Goal: Transaction & Acquisition: Purchase product/service

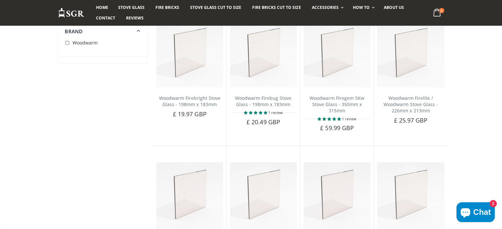
scroll to position [1152, 0]
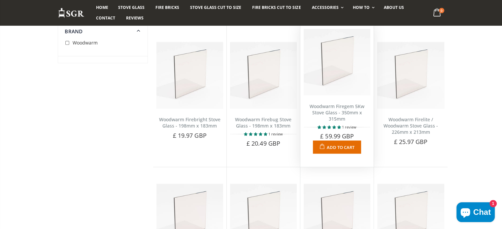
click at [341, 97] on div "Woodwarm Firegem 5Kw Stove Glass - 350mm x 315mm 1 review Choose a brand that l…" at bounding box center [336, 124] width 73 height 58
click at [345, 74] on img at bounding box center [336, 62] width 67 height 67
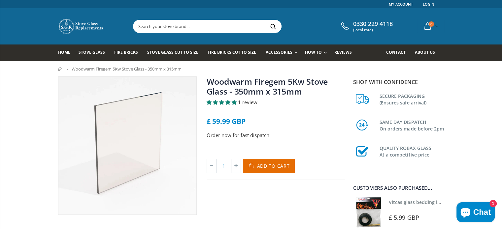
drag, startPoint x: 397, startPoint y: 1, endPoint x: 47, endPoint y: 89, distance: 361.1
click at [280, 170] on button "Add to Cart" at bounding box center [269, 166] width 52 height 14
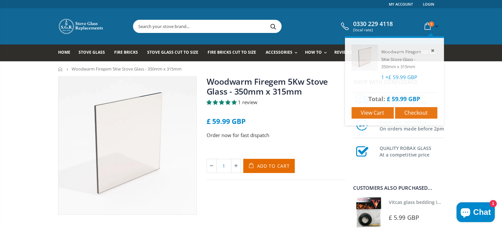
click at [422, 27] on icon at bounding box center [428, 26] width 12 height 12
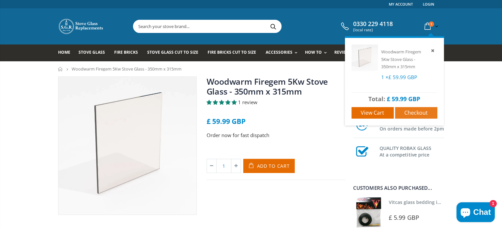
click at [409, 111] on span "Checkout" at bounding box center [415, 112] width 23 height 7
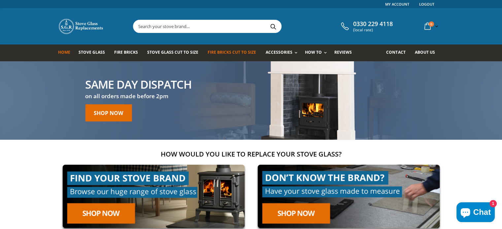
click at [243, 55] on link "Fire Bricks Cut To Size" at bounding box center [233, 53] width 53 height 17
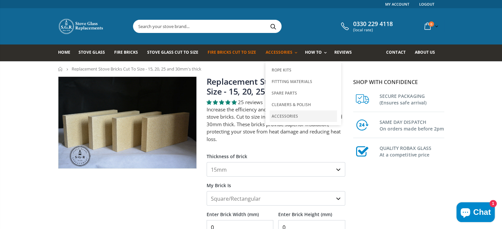
click at [290, 113] on link "Accessories" at bounding box center [302, 116] width 67 height 12
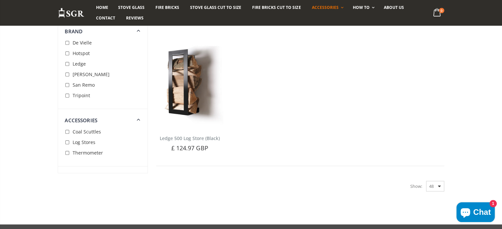
scroll to position [338, 0]
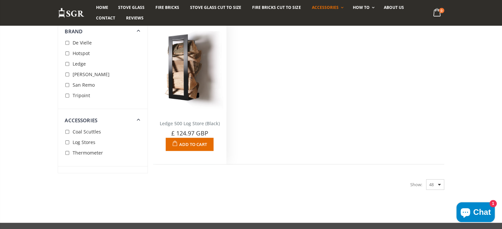
click at [181, 78] on img at bounding box center [189, 68] width 67 height 88
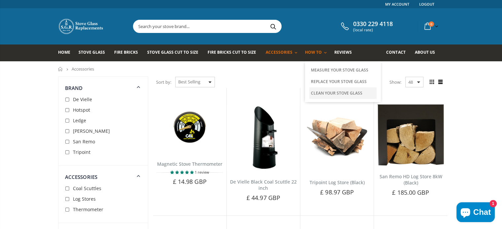
click at [325, 97] on link "Clean Your Stove Glass" at bounding box center [342, 93] width 67 height 12
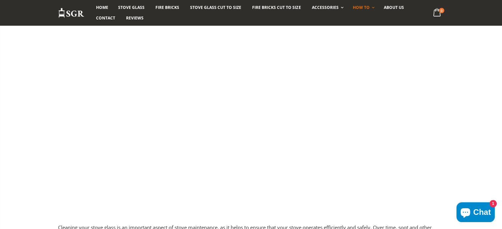
scroll to position [86, 0]
click at [11, 94] on div "Home How To Clean Your Stove Glass How To Clean Your Stove Glass Cleaning your …" at bounding box center [251, 184] width 502 height 418
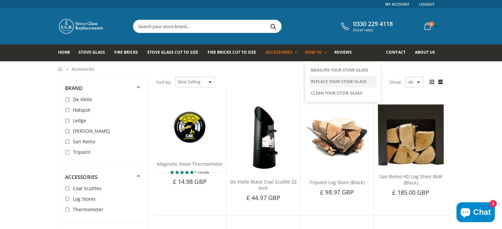
click at [317, 79] on link "Replace Your Stove Glass" at bounding box center [342, 82] width 67 height 12
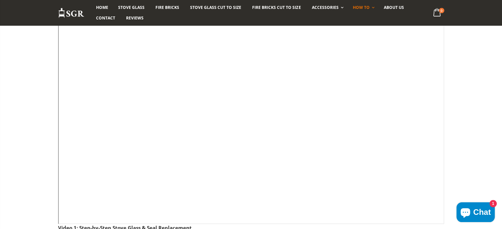
scroll to position [108, 0]
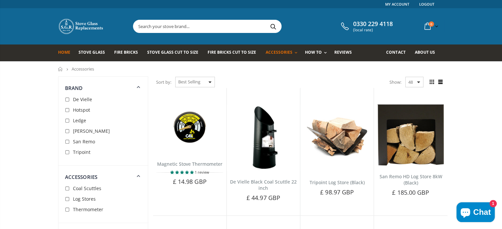
click at [64, 52] on span "Home" at bounding box center [64, 52] width 12 height 6
